Goal: Submit feedback/report problem

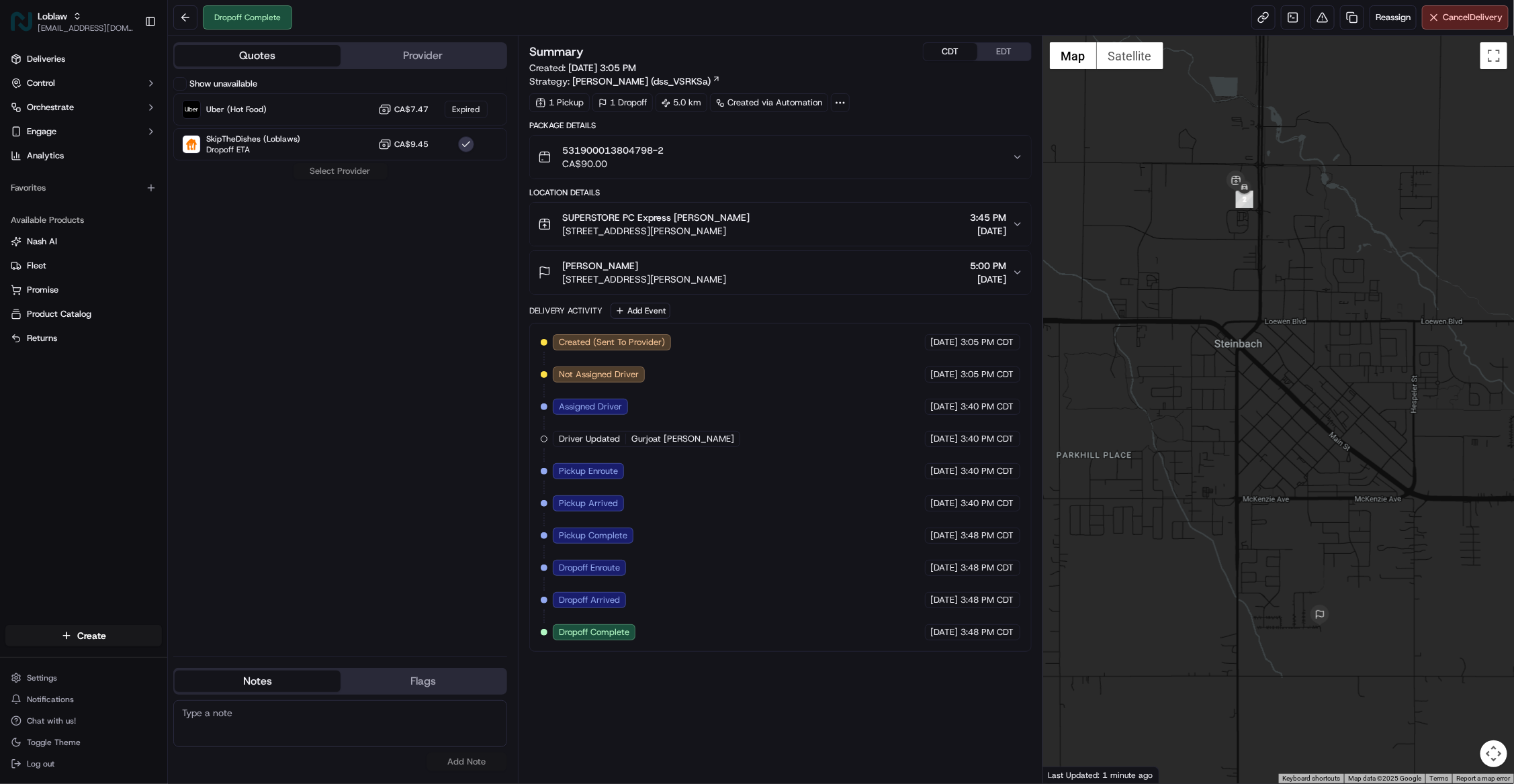
click at [790, 748] on div "Summary CDT EDT Created: [DATE] 3:05 PM Strategy: [PERSON_NAME] (dss_VSRKSa) 1 …" at bounding box center [781, 409] width 502 height 735
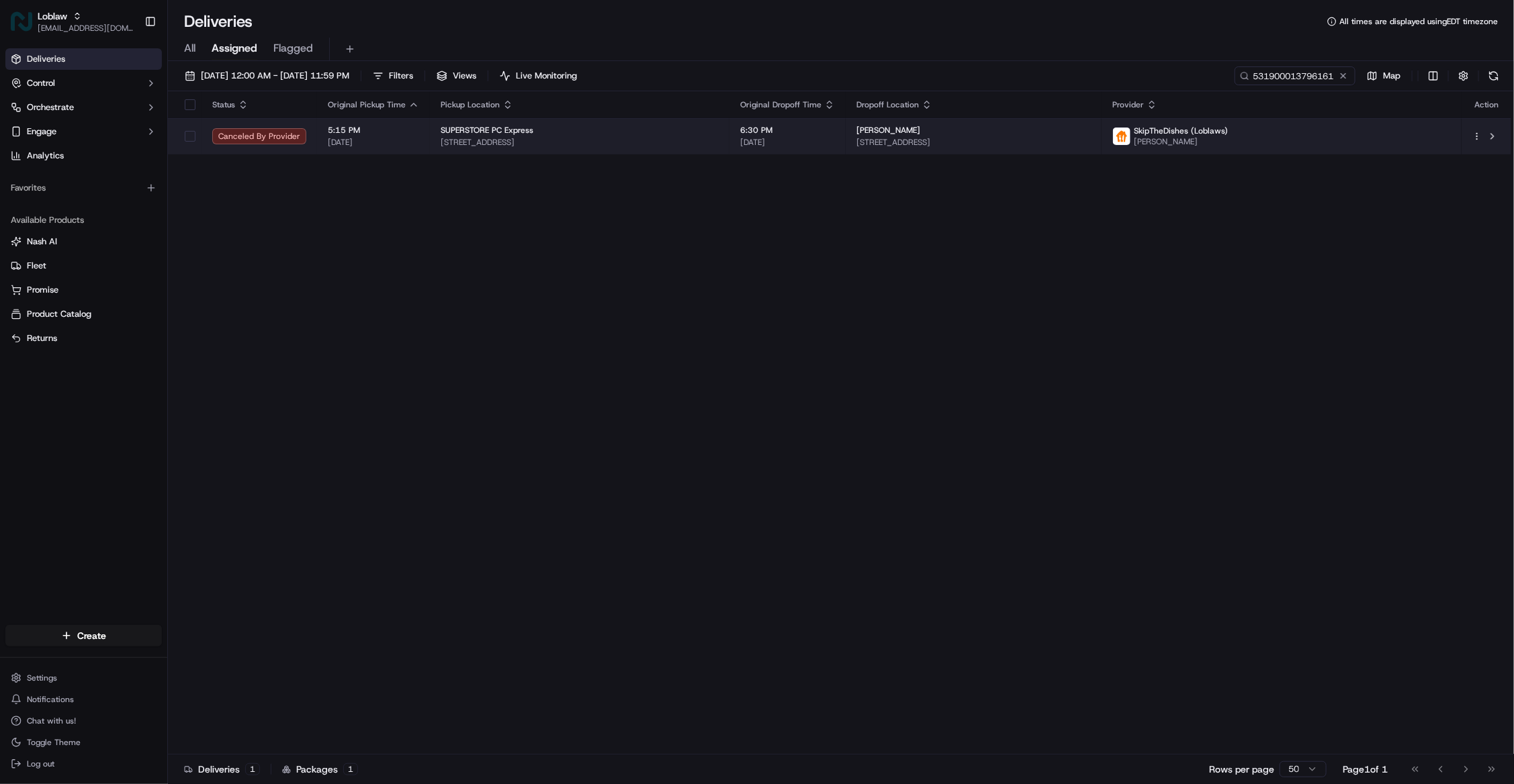
type input "531900013796161"
click at [846, 135] on td "6:30 PM [DATE]" at bounding box center [788, 136] width 116 height 37
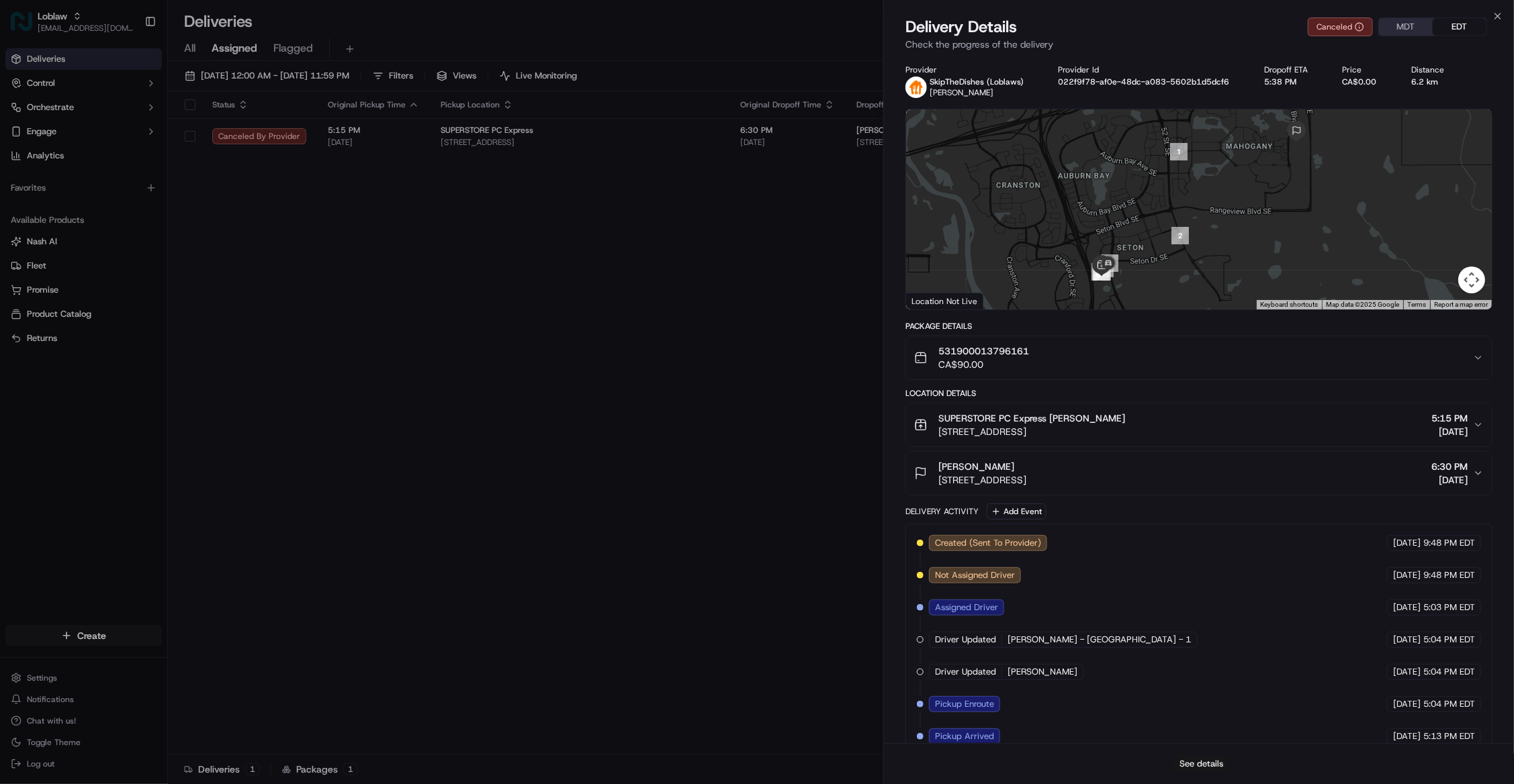
click at [1204, 762] on button "See details" at bounding box center [1201, 763] width 55 height 19
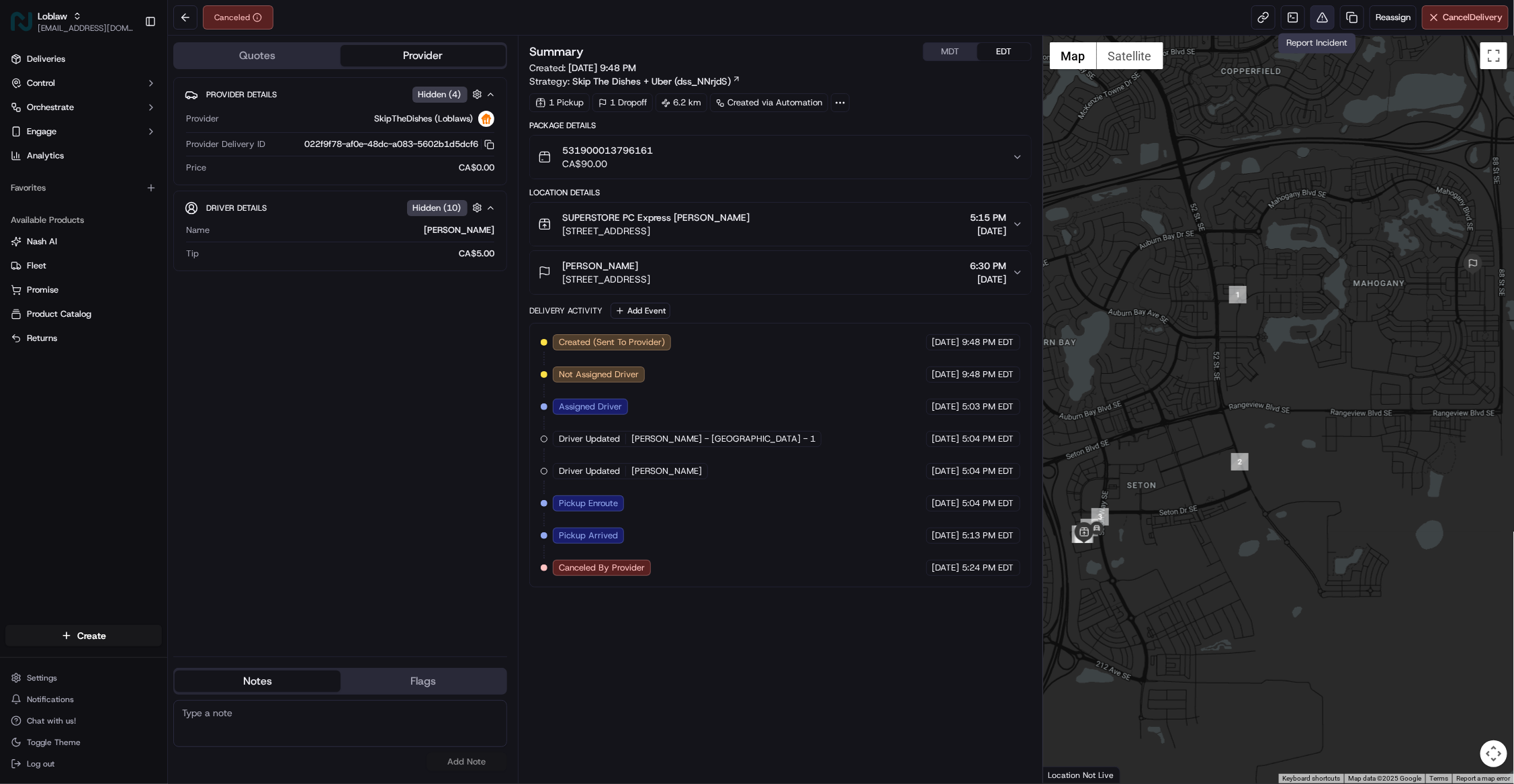
click at [1314, 21] on button at bounding box center [1322, 17] width 24 height 24
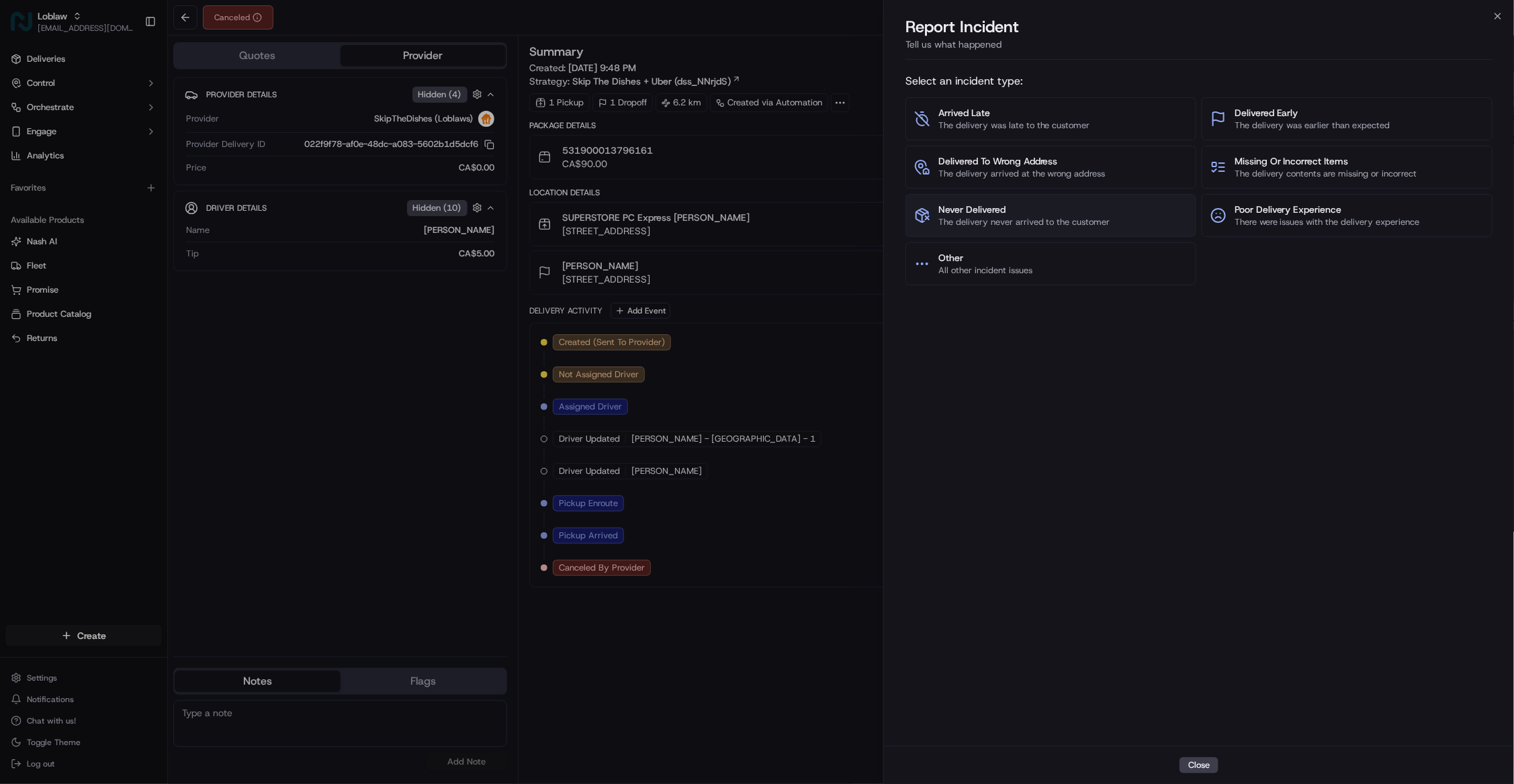
click at [1074, 213] on span "Never Delivered" at bounding box center [1025, 209] width 172 height 13
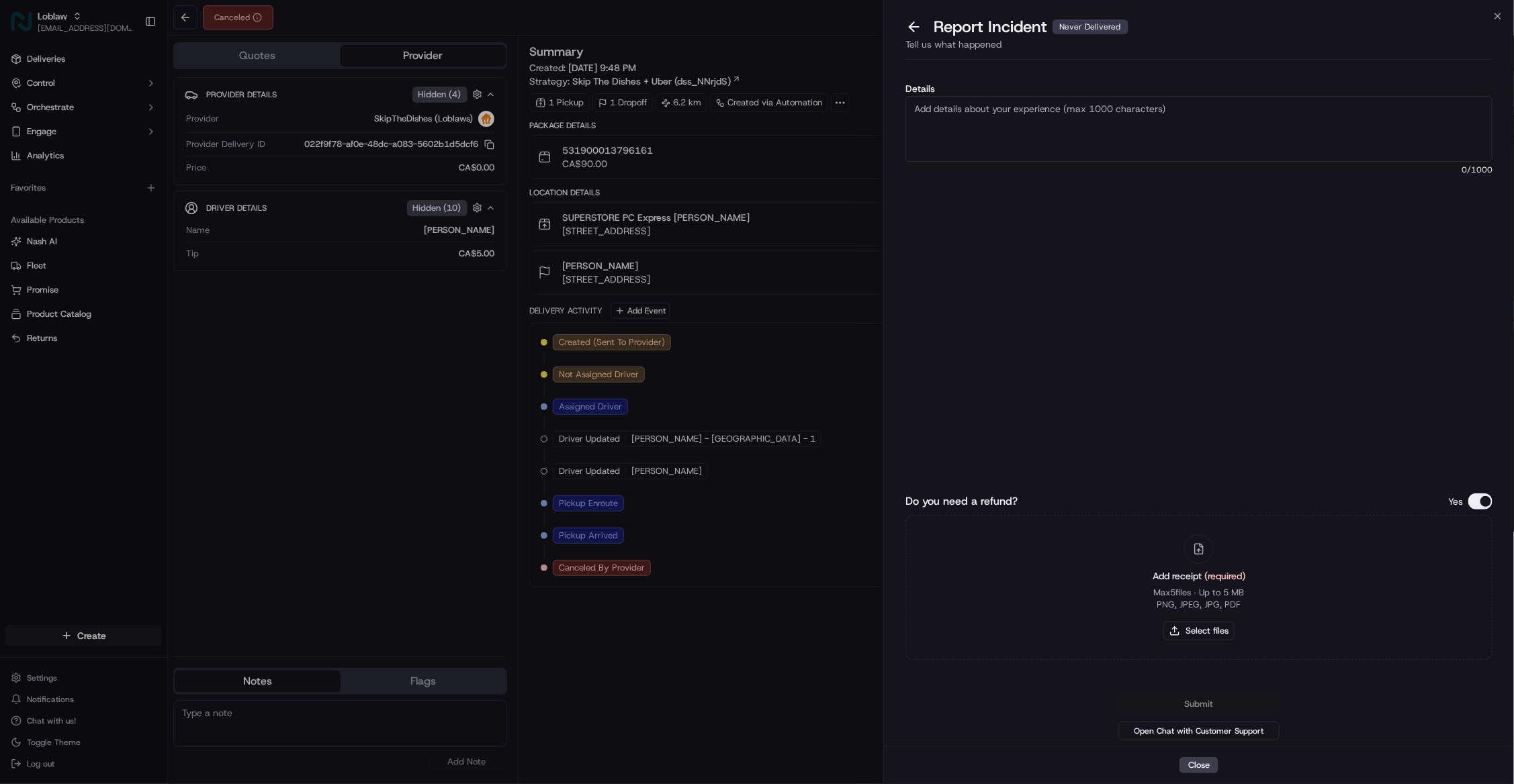
click at [1006, 141] on textarea "Details" at bounding box center [1199, 129] width 587 height 66
type textarea "As per merchants request please block the driver for being rude to store concie…"
click at [1488, 502] on button "Do you need a refund?" at bounding box center [1480, 502] width 24 height 16
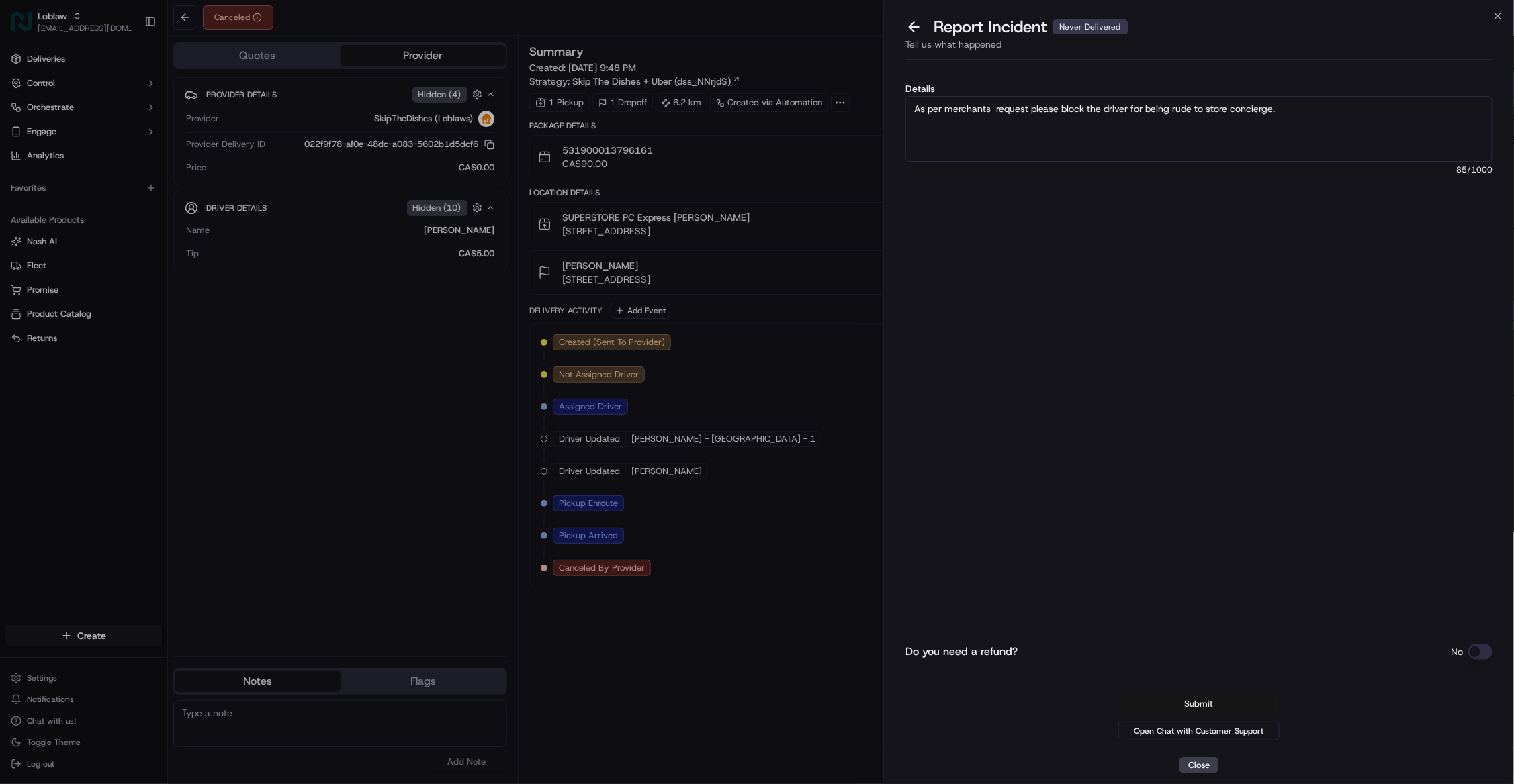
click at [1224, 703] on button "Submit" at bounding box center [1199, 704] width 161 height 24
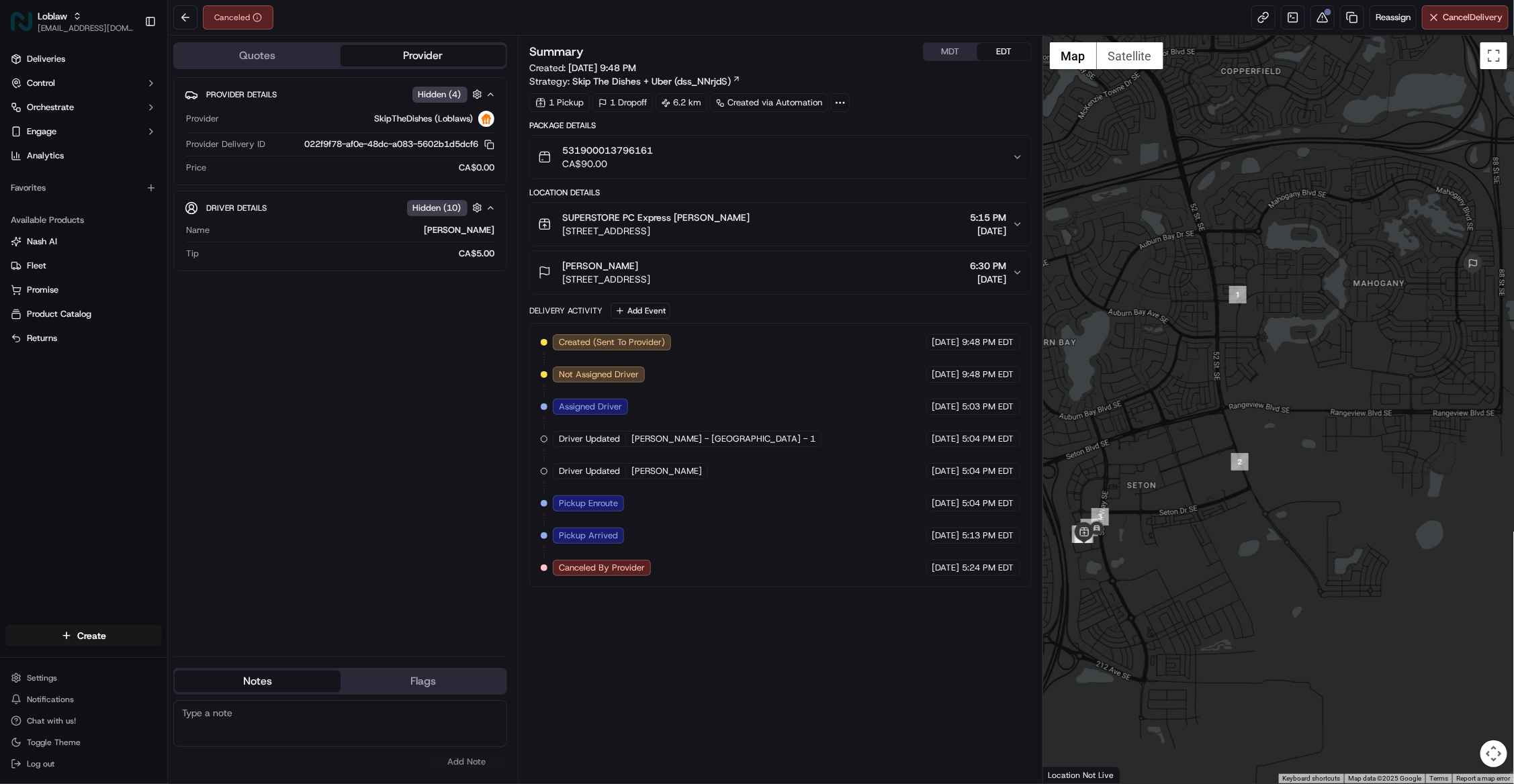
click at [924, 743] on div "Summary MDT EDT Created: Sep 18 2025 9:48 PM Strategy: Skip The Dishes + Uber (…" at bounding box center [781, 409] width 502 height 735
